Goal: Task Accomplishment & Management: Complete application form

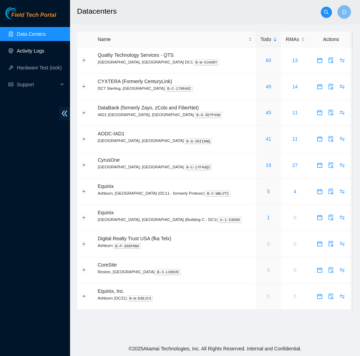
click at [36, 52] on link "Activity Logs" at bounding box center [31, 51] width 28 height 6
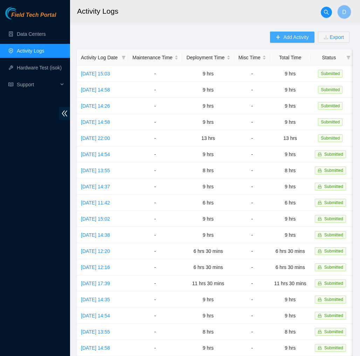
click at [286, 33] on button "Add Activity" at bounding box center [292, 37] width 44 height 11
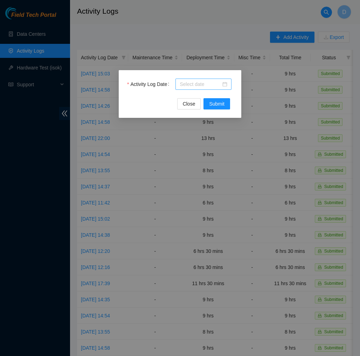
click at [211, 83] on input "Activity Log Date" at bounding box center [200, 84] width 41 height 8
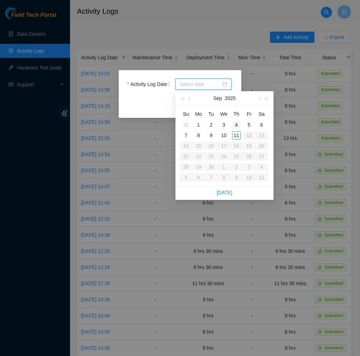
type input "[DATE]"
click at [239, 133] on div "11" at bounding box center [236, 135] width 8 height 8
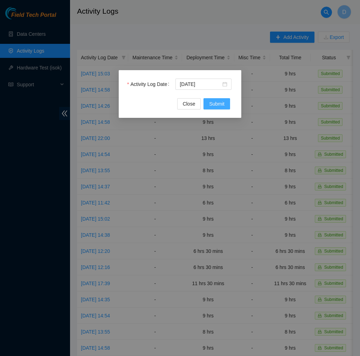
click at [223, 107] on button "Submit" at bounding box center [217, 103] width 27 height 11
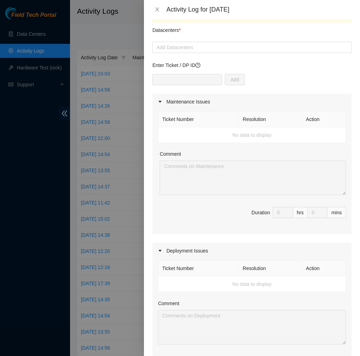
scroll to position [18, 0]
click at [225, 45] on div at bounding box center [252, 47] width 196 height 8
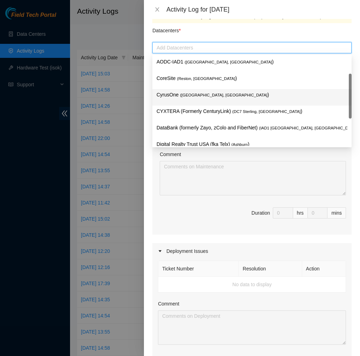
scroll to position [75, 0]
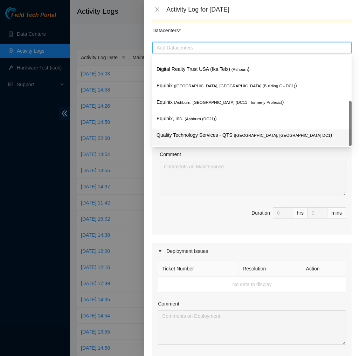
click at [220, 131] on p "Quality Technology Services - QTS ( [GEOGRAPHIC_DATA], [GEOGRAPHIC_DATA] DC1 )" at bounding box center [252, 135] width 191 height 8
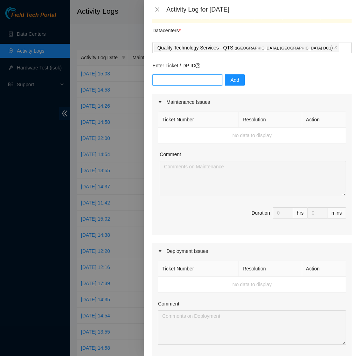
click at [206, 80] on input "text" at bounding box center [187, 79] width 70 height 11
type input "DP83139"
click at [241, 77] on button "Add" at bounding box center [235, 79] width 20 height 11
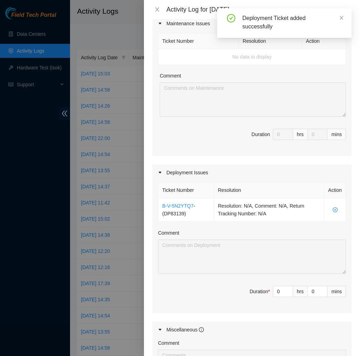
scroll to position [142, 0]
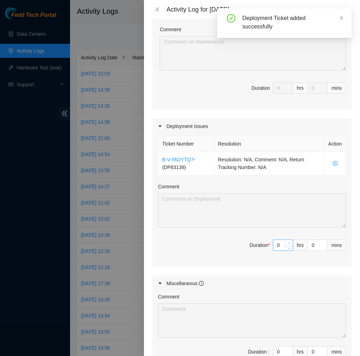
type input "1"
click at [291, 244] on span "up" at bounding box center [289, 243] width 4 height 4
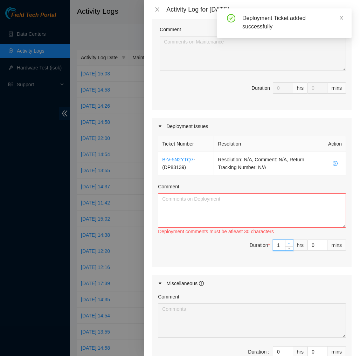
type input "2"
click at [291, 244] on span "up" at bounding box center [289, 243] width 4 height 4
type input "3"
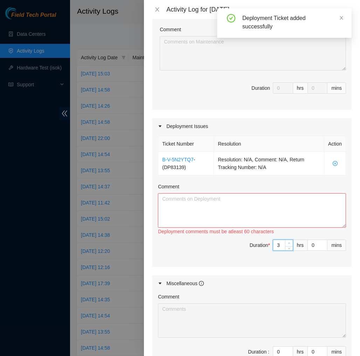
click at [291, 244] on span "up" at bounding box center [289, 243] width 4 height 4
type input "4"
click at [291, 244] on span "up" at bounding box center [289, 243] width 4 height 4
type input "5"
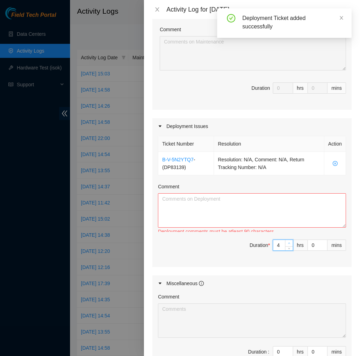
type input "5"
click at [291, 244] on span "up" at bounding box center [289, 243] width 4 height 4
type input "6"
click at [291, 244] on span "up" at bounding box center [289, 243] width 4 height 4
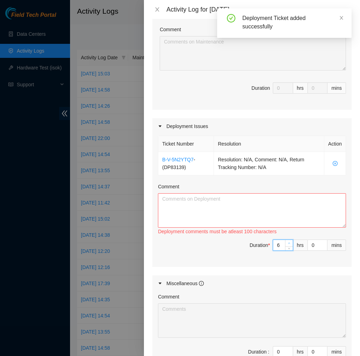
type input "7"
click at [291, 244] on span "up" at bounding box center [289, 243] width 4 height 4
type input "8"
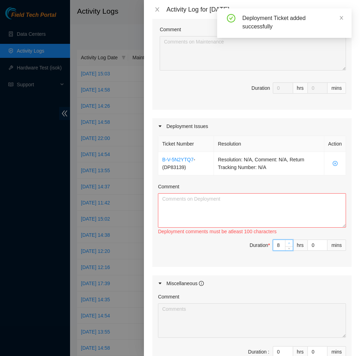
click at [291, 244] on span "up" at bounding box center [289, 243] width 4 height 4
type input "9"
click at [291, 244] on span "up" at bounding box center [289, 243] width 4 height 4
click at [302, 217] on textarea "Comment" at bounding box center [252, 210] width 188 height 34
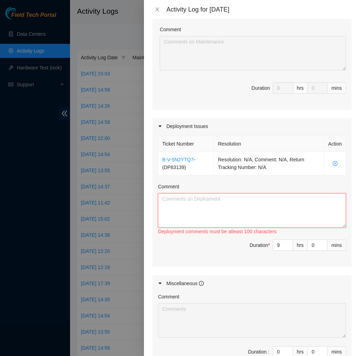
paste textarea "EOD Report DP83139 [DATE], I helped [PERSON_NAME] with DP83140 on console/mgmt …"
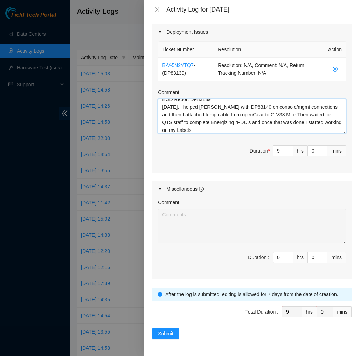
scroll to position [237, 0]
type textarea "EOD Report DP83139 [DATE], I helped [PERSON_NAME] with DP83140 on console/mgmt …"
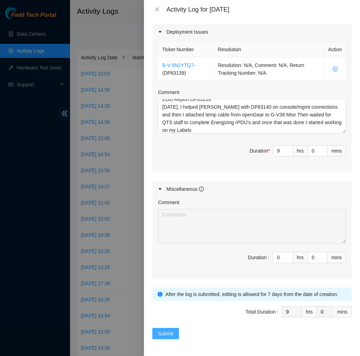
click at [167, 333] on span "Submit" at bounding box center [165, 333] width 15 height 8
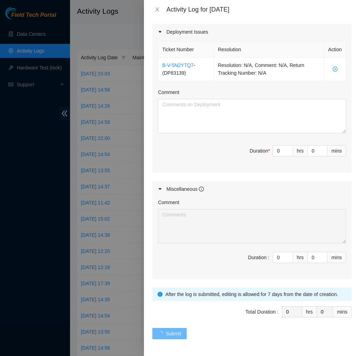
scroll to position [0, 0]
